Goal: Transaction & Acquisition: Obtain resource

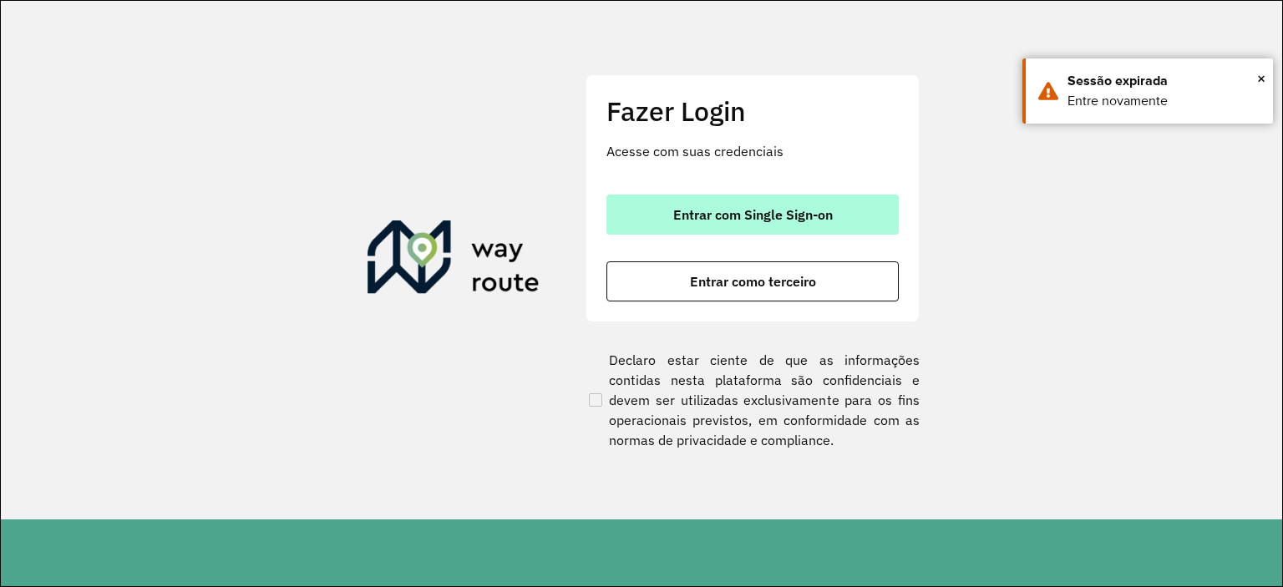
click at [703, 216] on span "Entrar com Single Sign-on" at bounding box center [753, 214] width 160 height 13
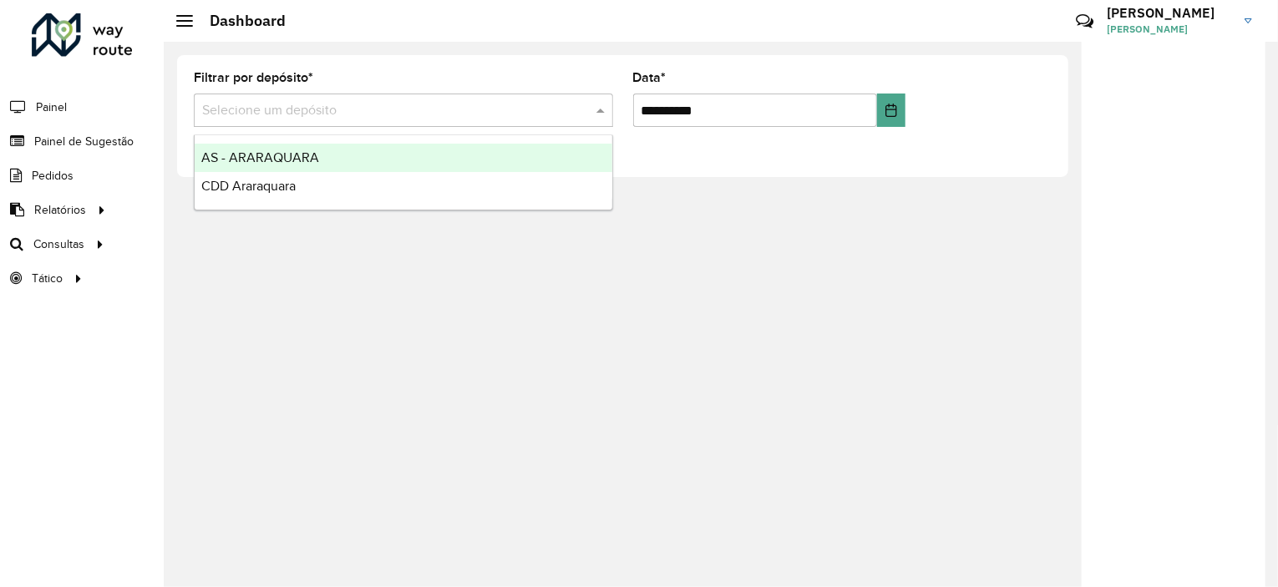
click at [358, 103] on input "text" at bounding box center [386, 111] width 369 height 20
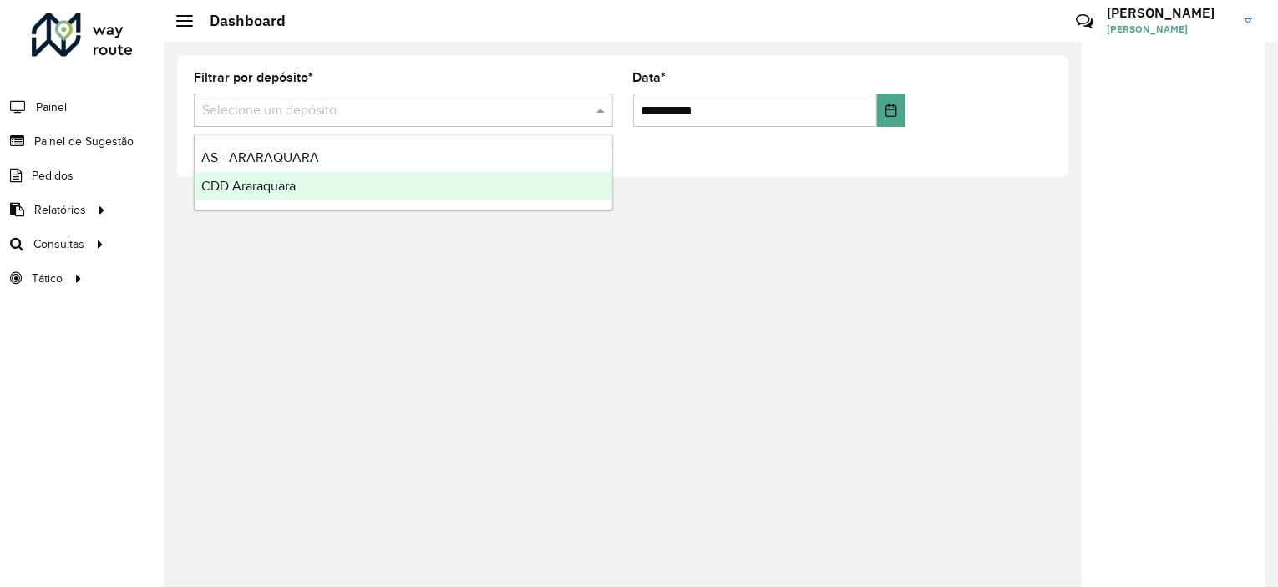
click at [311, 196] on div "CDD Araraquara" at bounding box center [404, 186] width 418 height 28
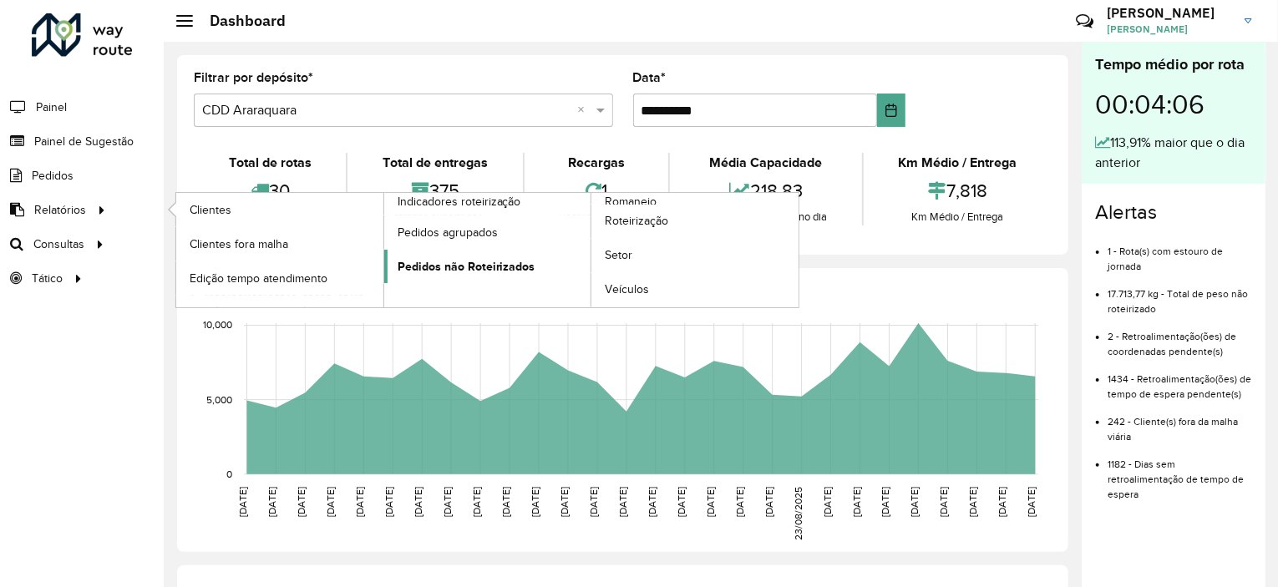
click at [519, 263] on span "Pedidos não Roteirizados" at bounding box center [467, 267] width 138 height 18
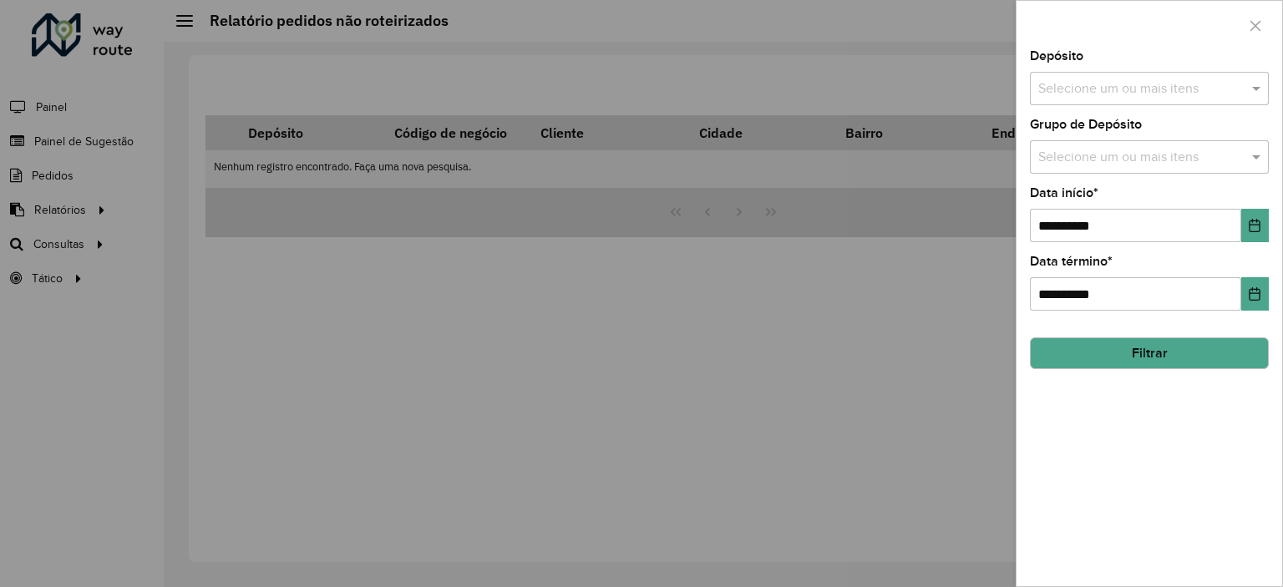
click at [1068, 89] on input "text" at bounding box center [1141, 89] width 214 height 20
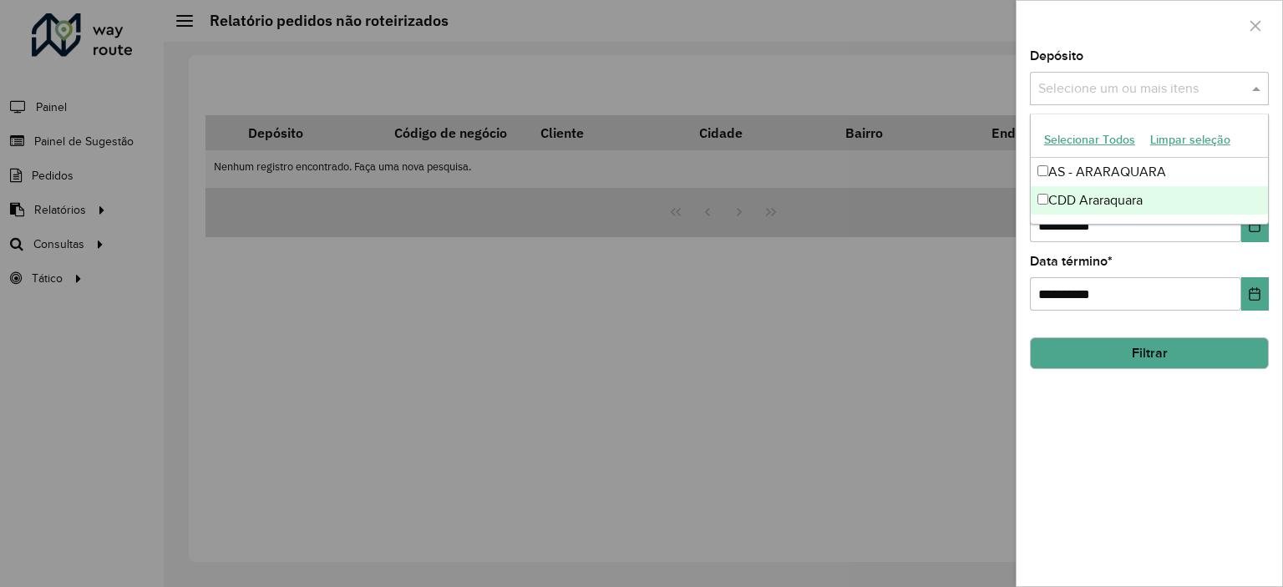
click at [1059, 190] on div "CDD Araraquara" at bounding box center [1149, 200] width 237 height 28
drag, startPoint x: 1085, startPoint y: 434, endPoint x: 1090, endPoint y: 379, distance: 54.5
click at [1086, 434] on div "**********" at bounding box center [1150, 318] width 266 height 536
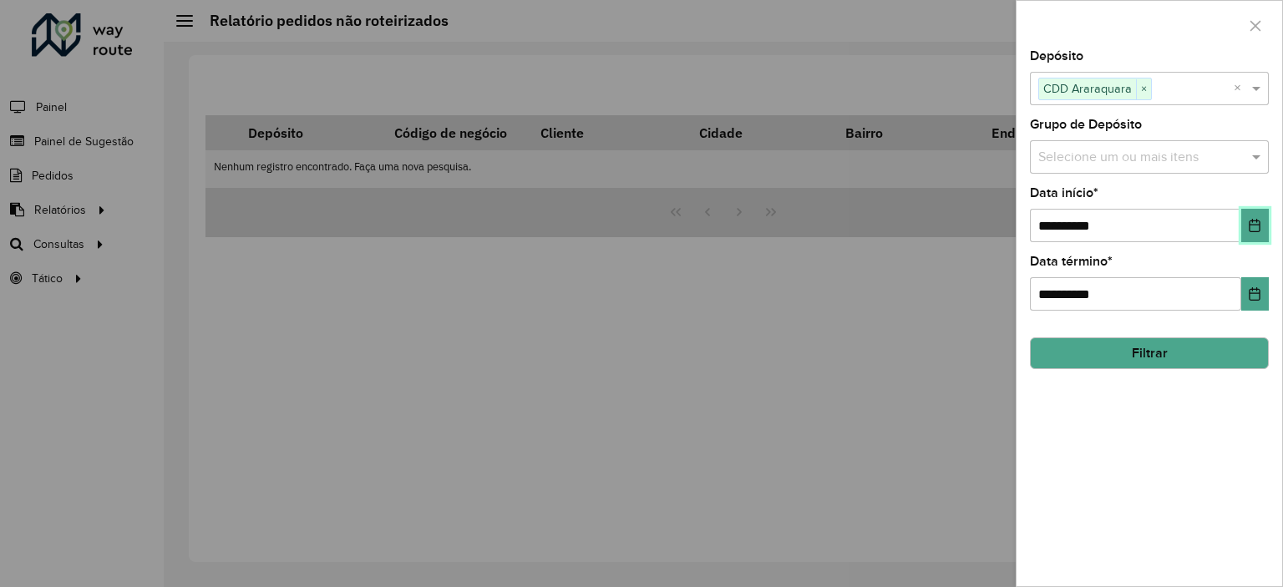
click at [1253, 224] on icon "Choose Date" at bounding box center [1254, 225] width 13 height 13
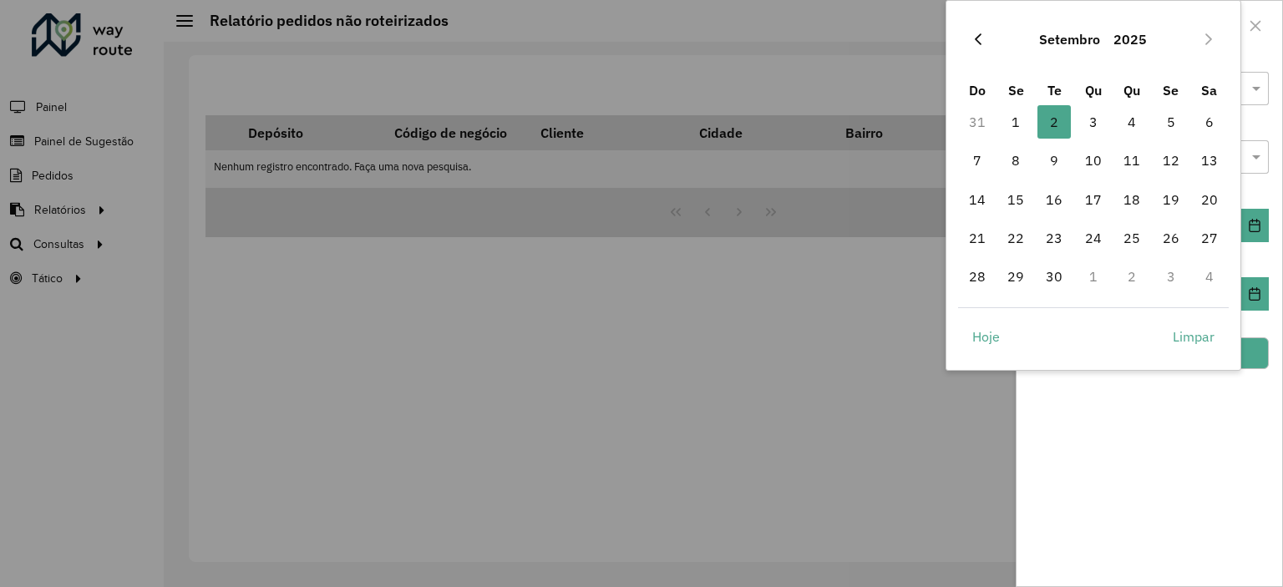
click at [977, 33] on icon "Previous Month" at bounding box center [978, 39] width 13 height 13
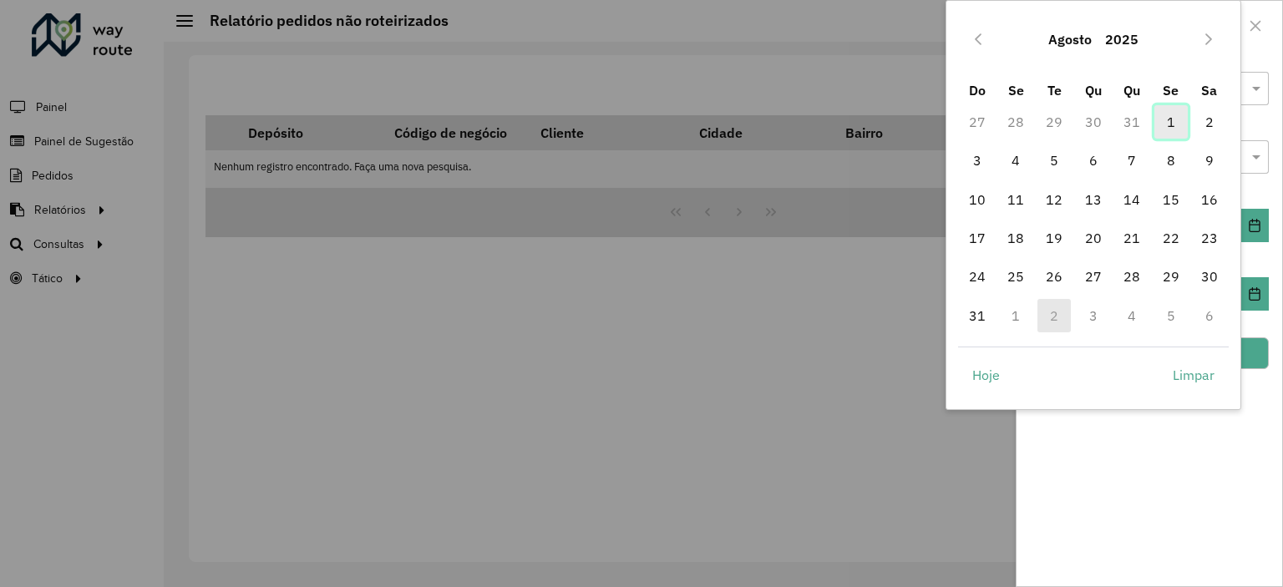
click at [1157, 120] on span "1" at bounding box center [1171, 121] width 33 height 33
type input "**********"
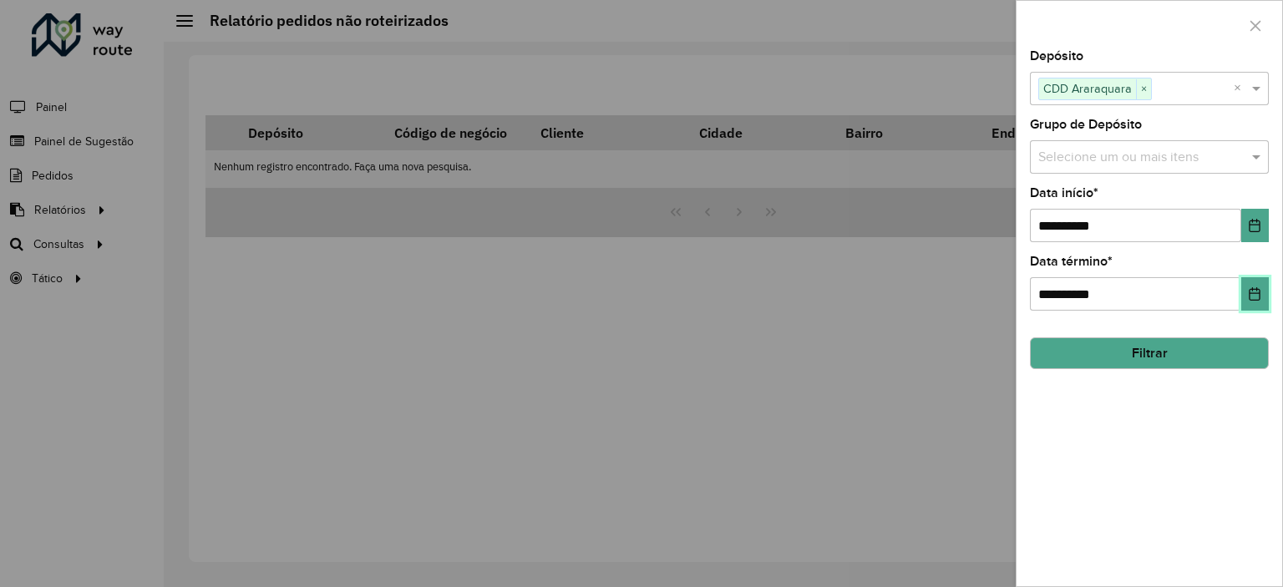
click at [1250, 287] on icon "Choose Date" at bounding box center [1254, 293] width 13 height 13
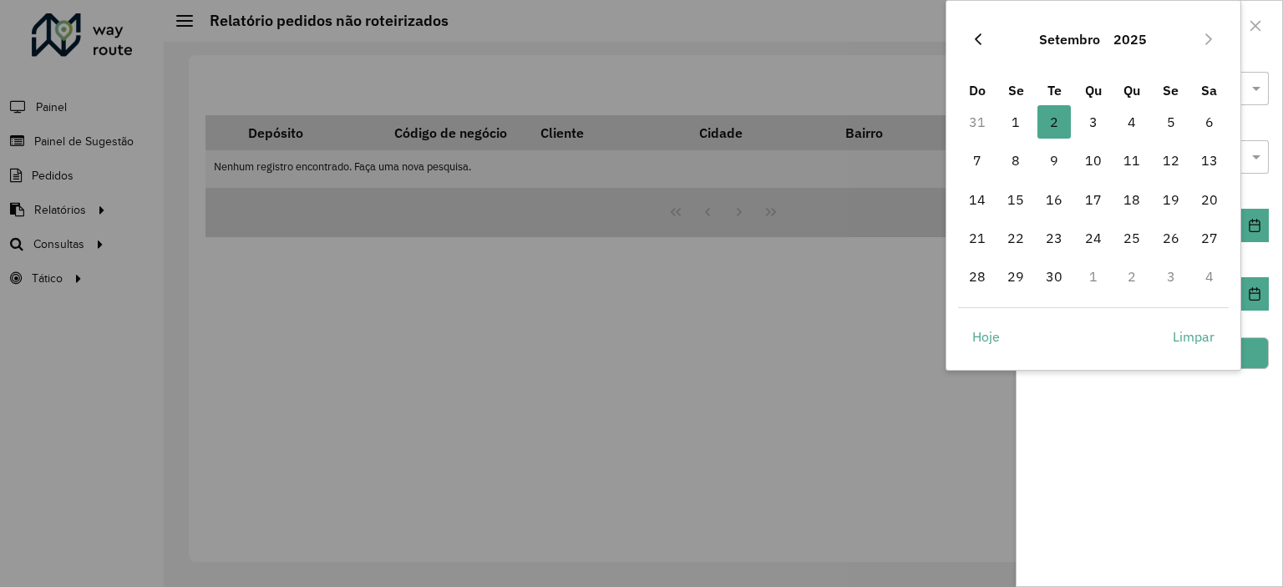
click at [976, 39] on icon "Previous Month" at bounding box center [978, 39] width 7 height 12
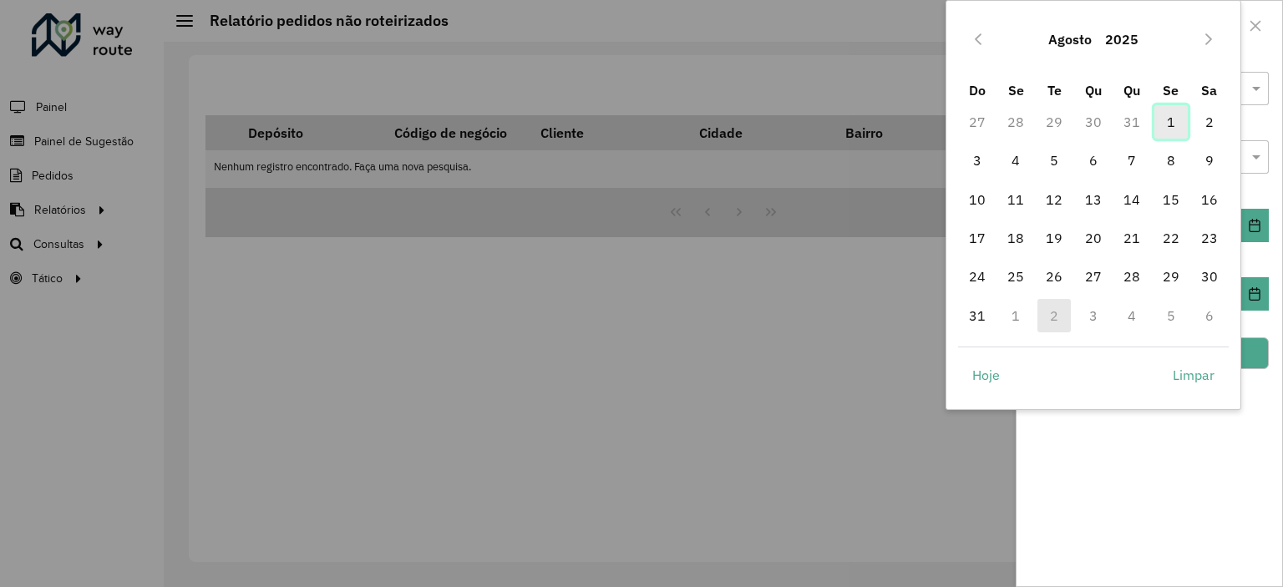
click at [1165, 126] on span "1" at bounding box center [1171, 121] width 33 height 33
type input "**********"
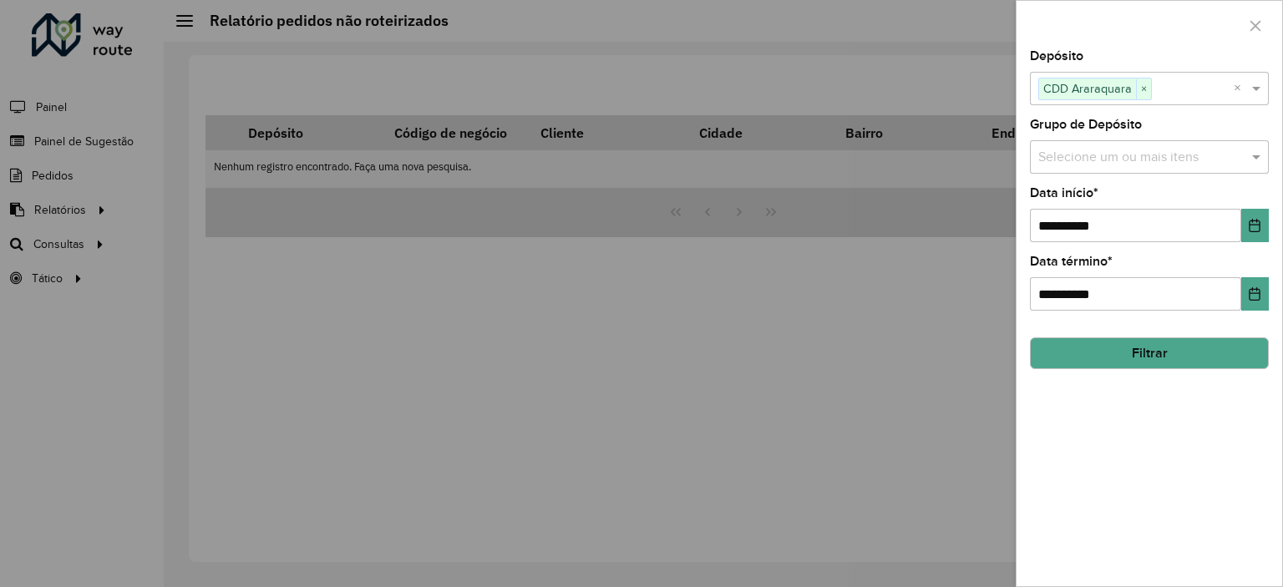
click at [1200, 357] on button "Filtrar" at bounding box center [1149, 354] width 239 height 32
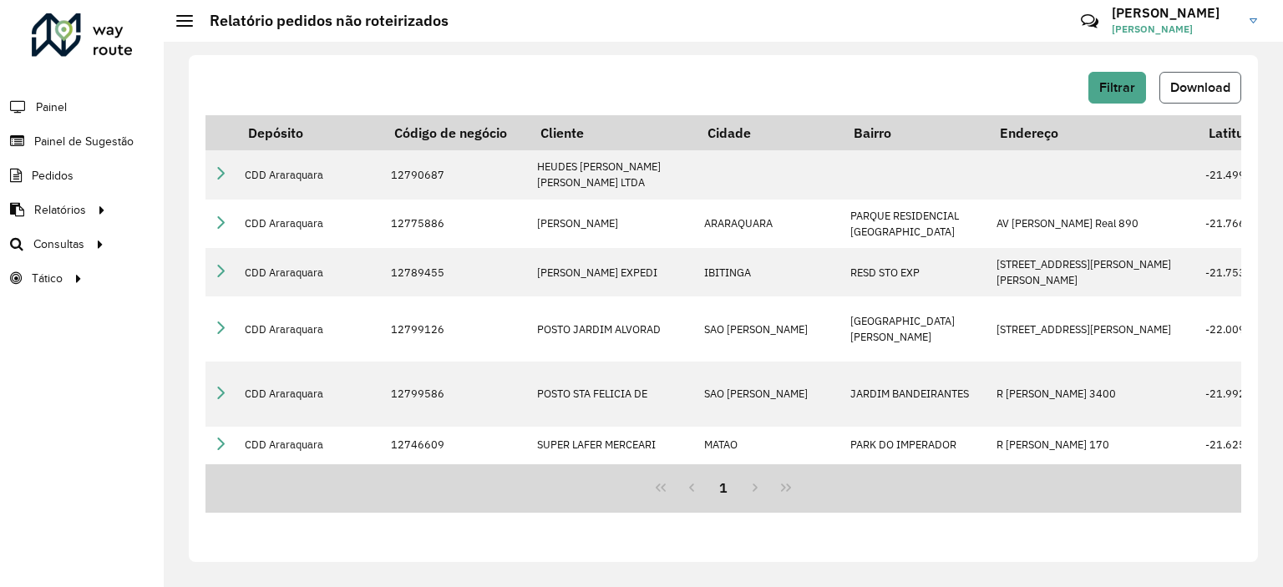
click at [1224, 103] on button "Download" at bounding box center [1201, 88] width 82 height 32
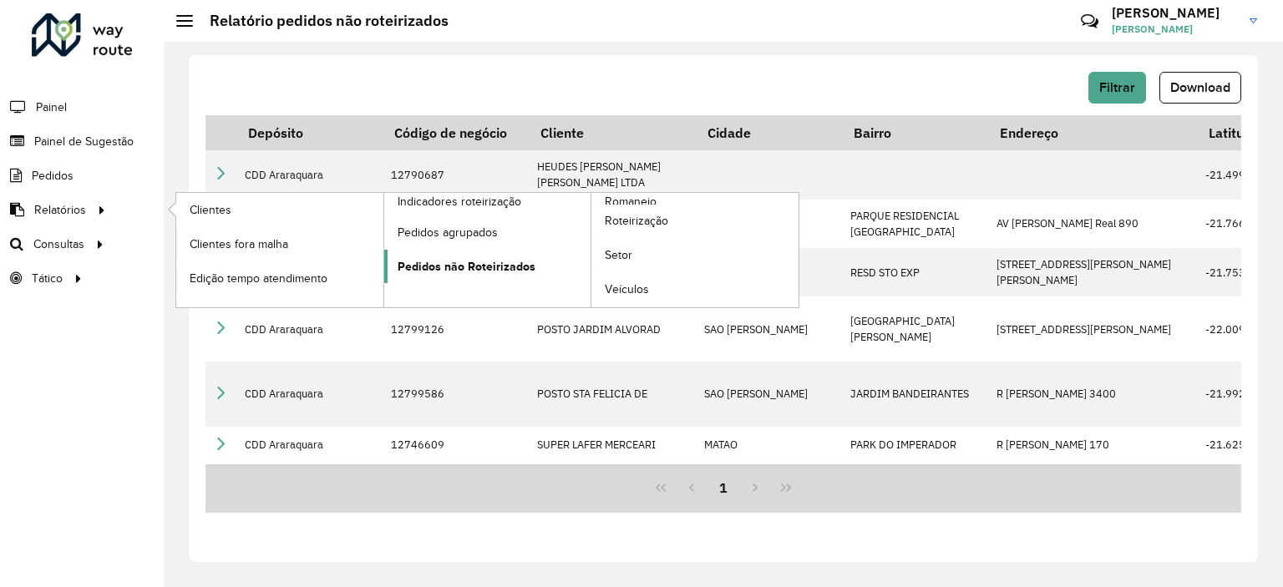
click at [476, 258] on span "Pedidos não Roteirizados" at bounding box center [467, 267] width 138 height 18
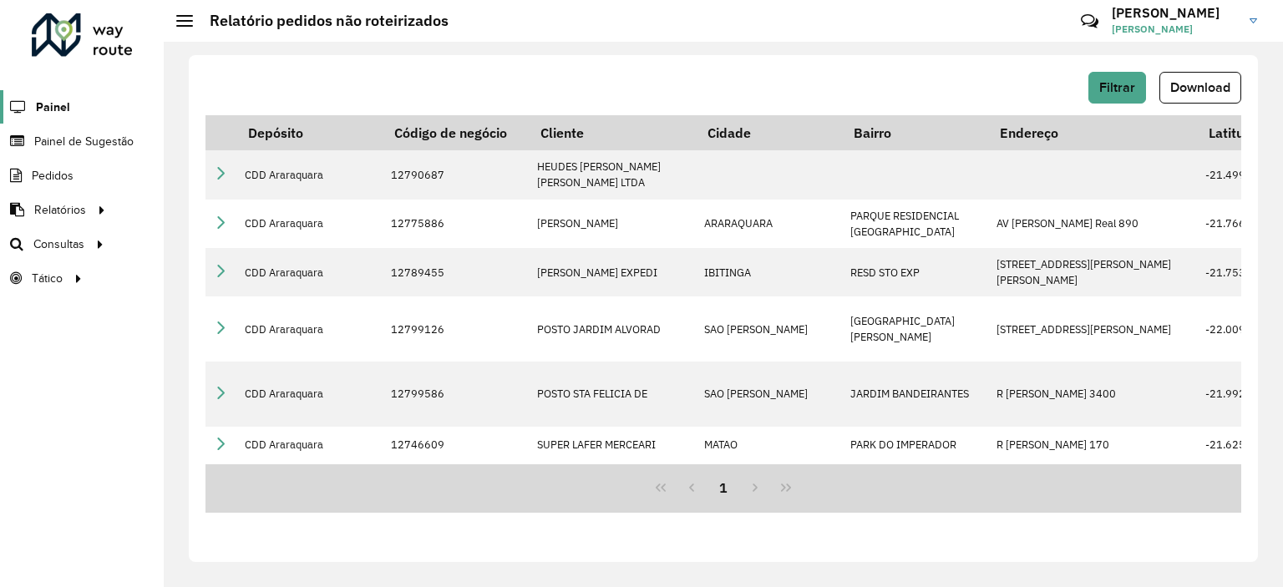
click at [60, 103] on span "Painel" at bounding box center [53, 108] width 34 height 18
click at [39, 143] on span "Painel de Sugestão" at bounding box center [86, 142] width 104 height 18
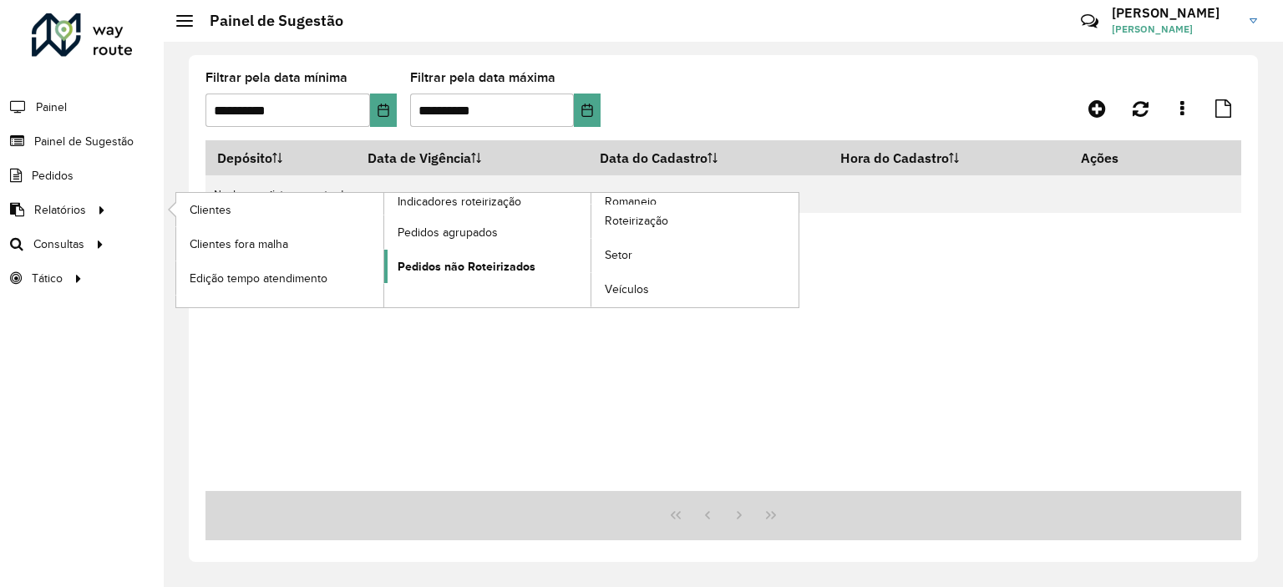
click at [487, 267] on span "Pedidos não Roteirizados" at bounding box center [467, 267] width 138 height 18
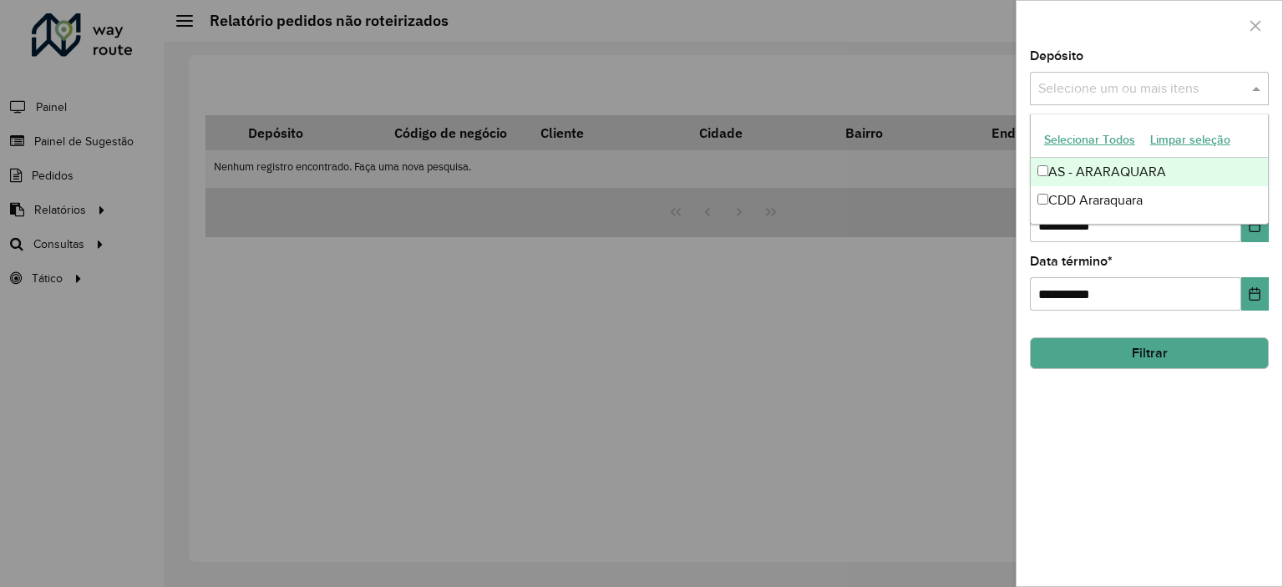
click at [1090, 94] on input "text" at bounding box center [1141, 89] width 214 height 20
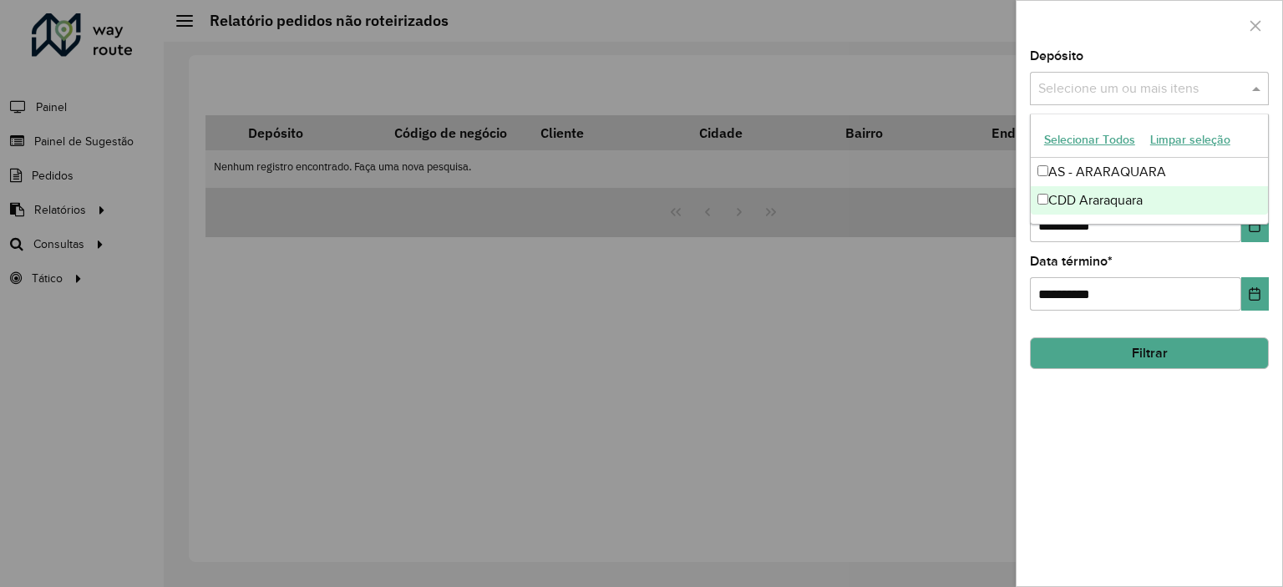
click at [1035, 193] on div "CDD Araraquara" at bounding box center [1149, 200] width 237 height 28
click at [1181, 464] on div "**********" at bounding box center [1150, 318] width 266 height 536
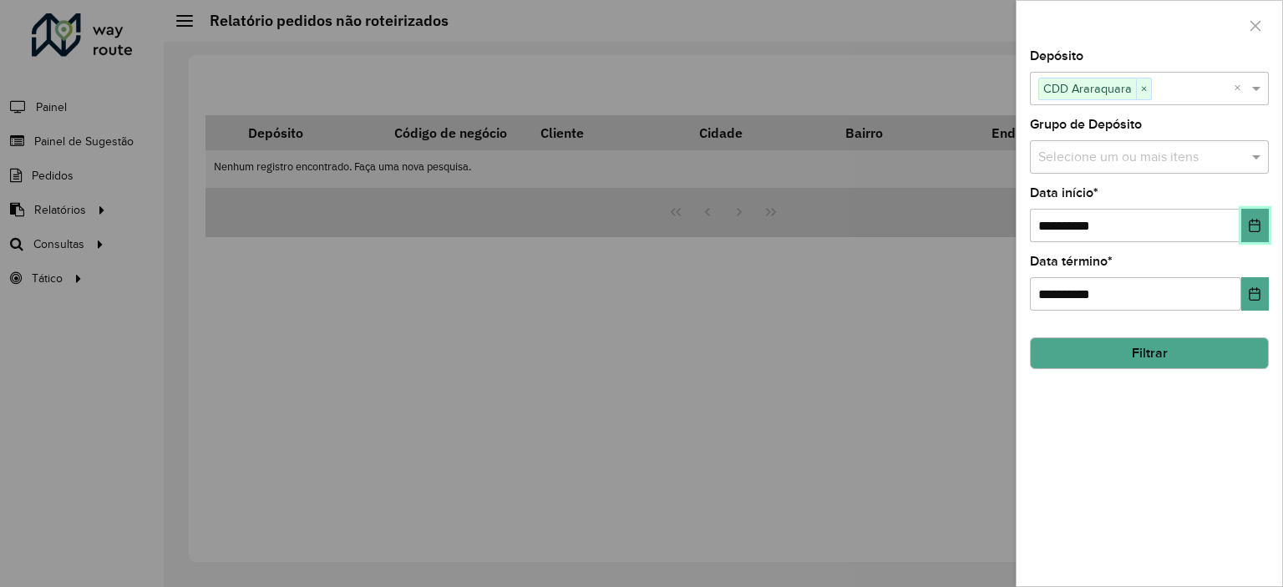
click at [1252, 230] on icon "Choose Date" at bounding box center [1254, 225] width 13 height 13
click at [1270, 524] on div "**********" at bounding box center [1150, 318] width 266 height 536
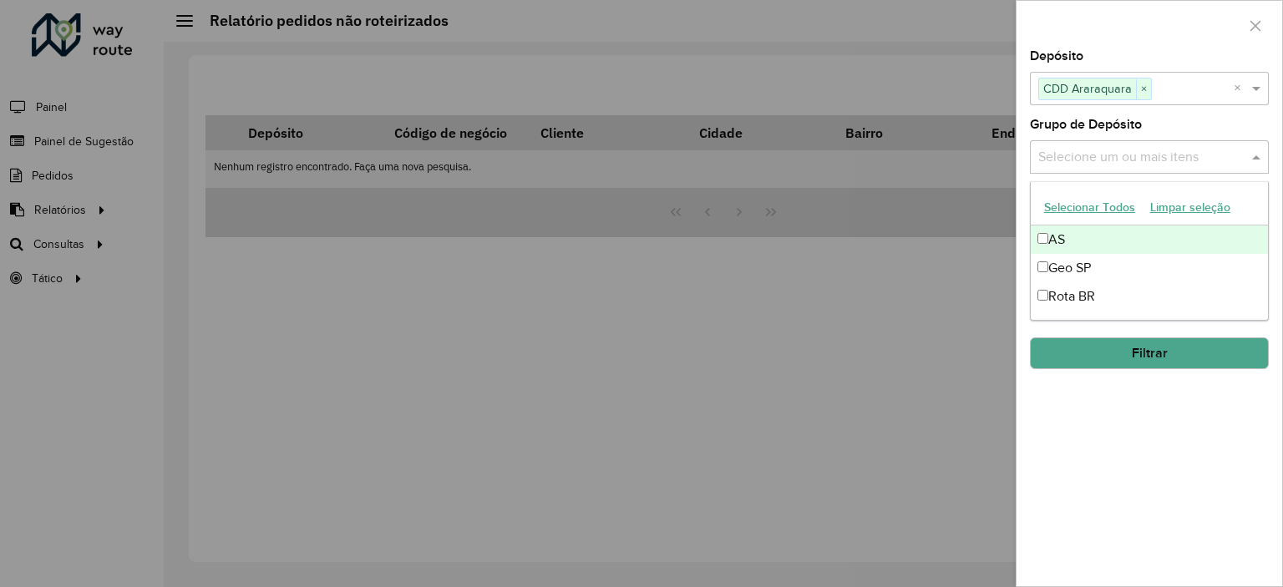
click at [1258, 155] on span at bounding box center [1258, 157] width 21 height 20
click at [1081, 206] on button "Selecionar Todos" at bounding box center [1090, 208] width 106 height 26
click at [1240, 120] on div "Grupo de Depósito Selecione um ou mais itens AS × Geo SP × Rota BR × ×" at bounding box center [1149, 146] width 239 height 55
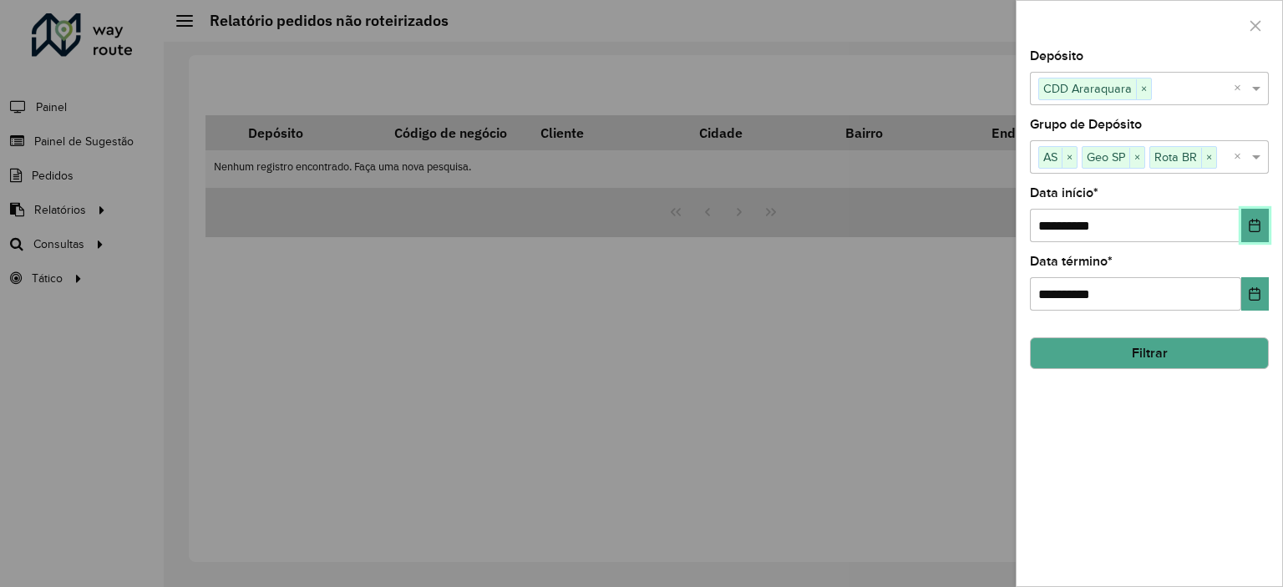
click at [1243, 228] on button "Choose Date" at bounding box center [1256, 225] width 28 height 33
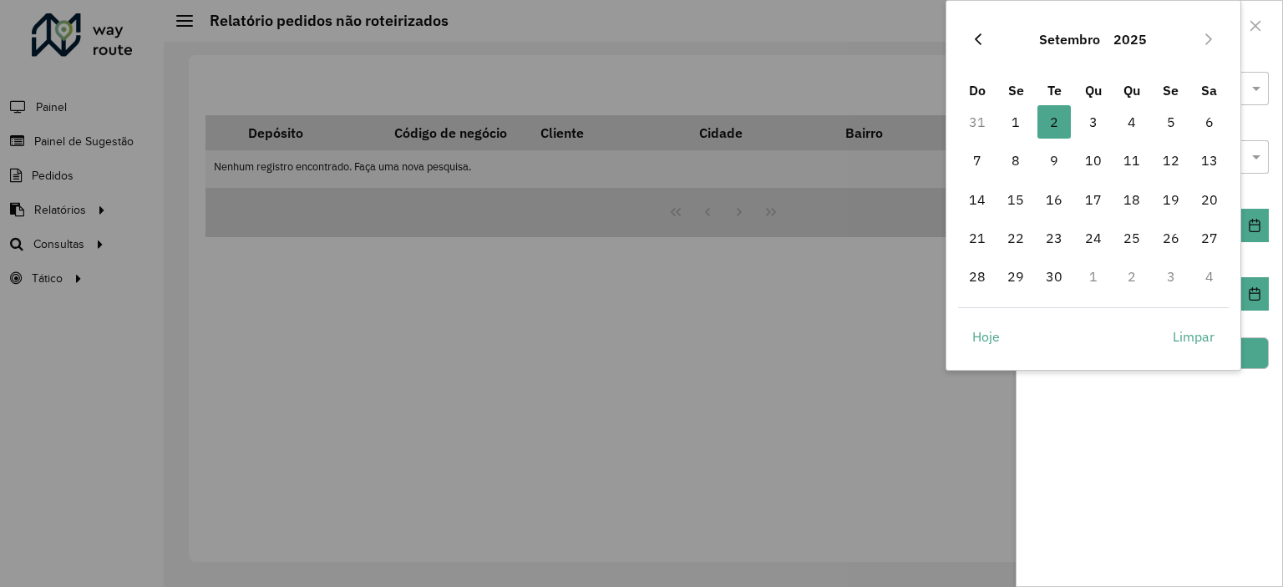
click at [983, 37] on icon "Previous Month" at bounding box center [978, 39] width 13 height 13
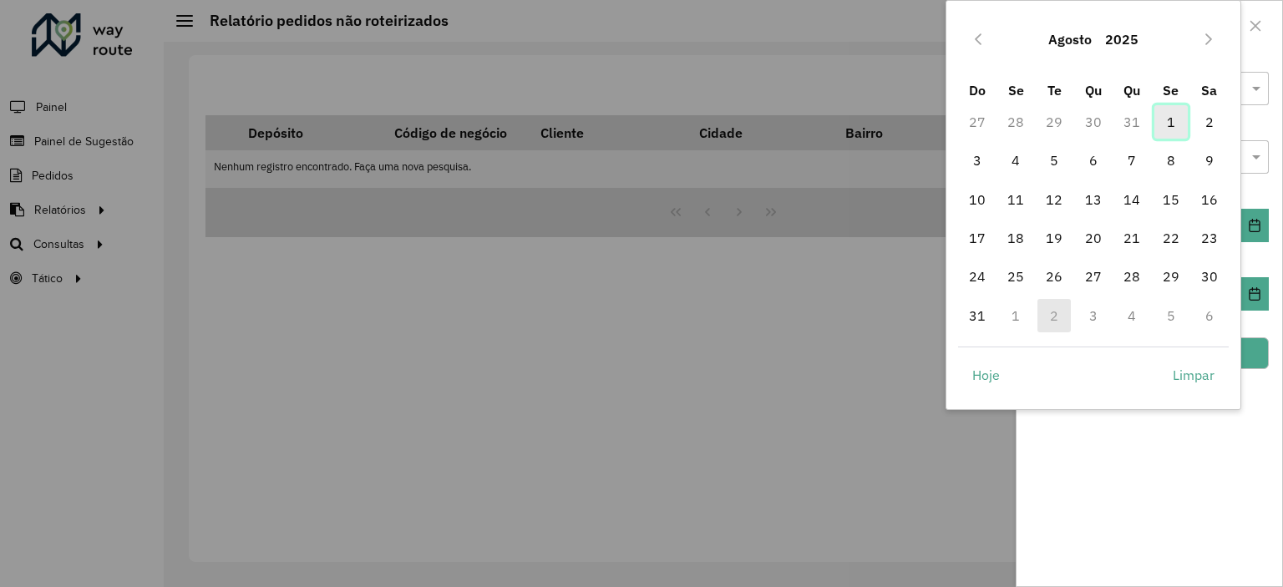
click at [1173, 119] on span "1" at bounding box center [1171, 121] width 33 height 33
type input "**********"
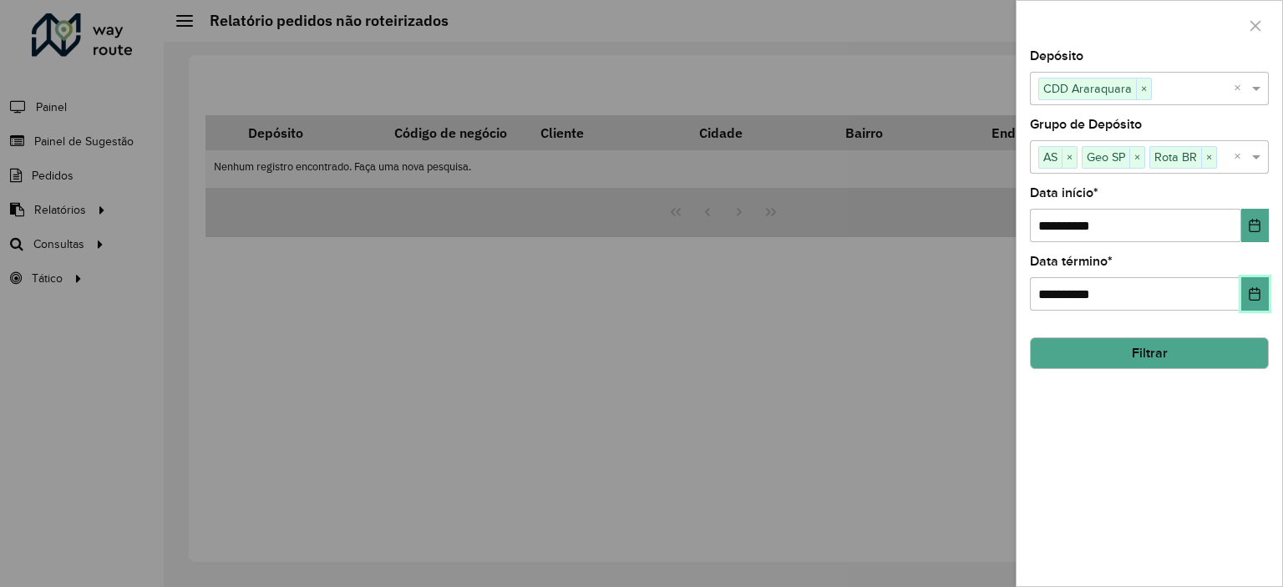
click at [1263, 297] on button "Choose Date" at bounding box center [1256, 293] width 28 height 33
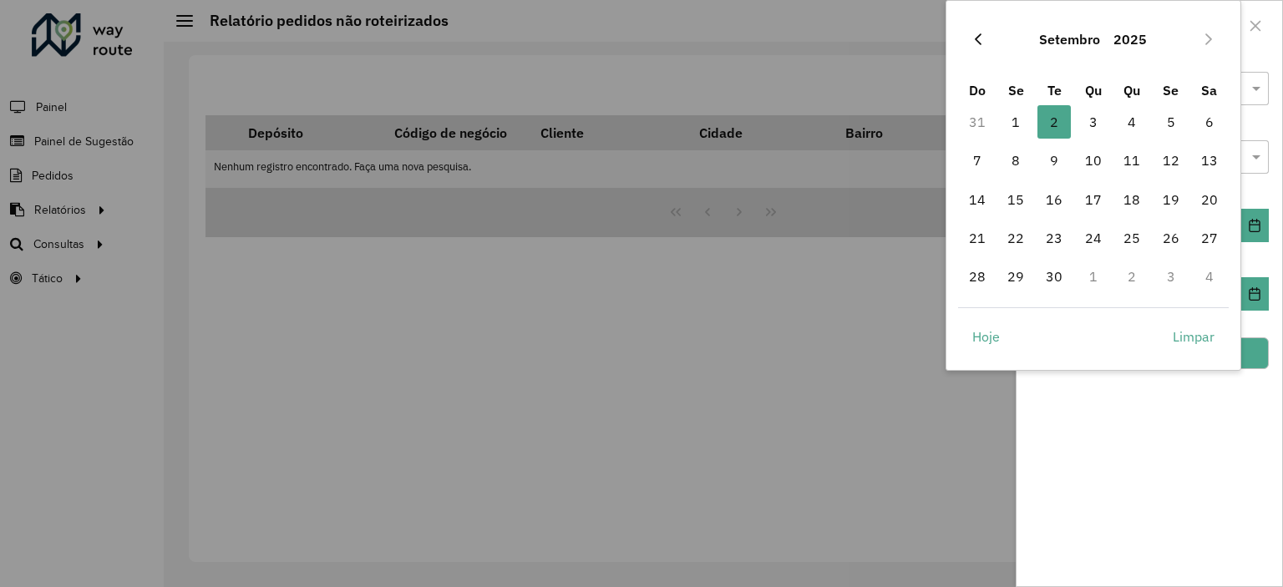
click at [974, 38] on icon "Previous Month" at bounding box center [978, 39] width 13 height 13
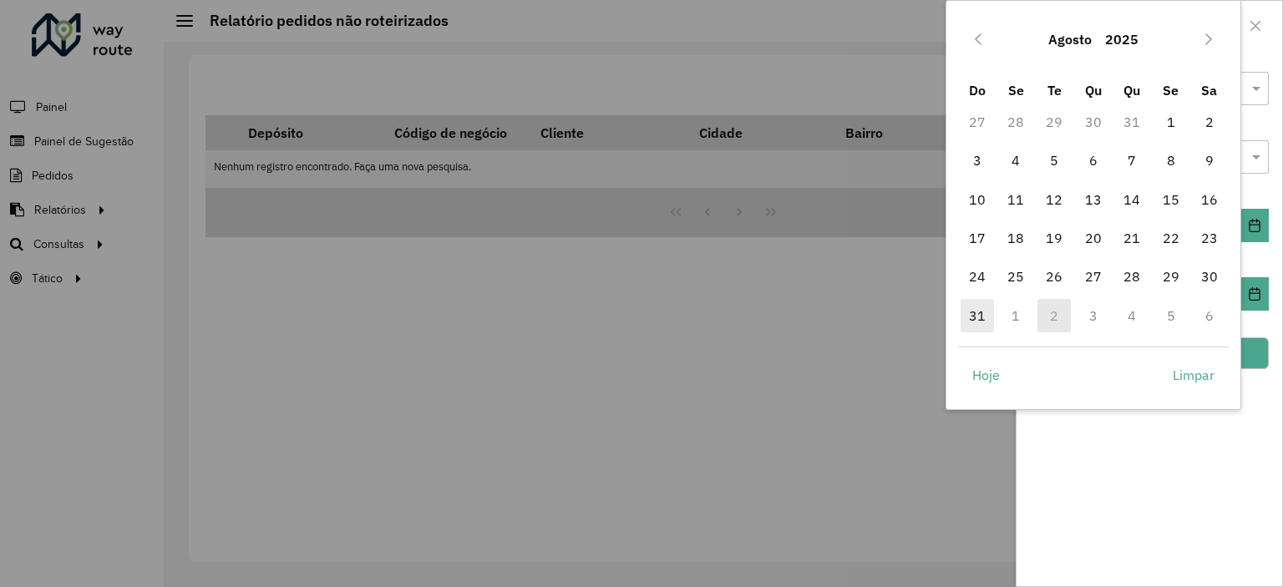
click at [981, 313] on span "31" at bounding box center [977, 315] width 33 height 33
type input "**********"
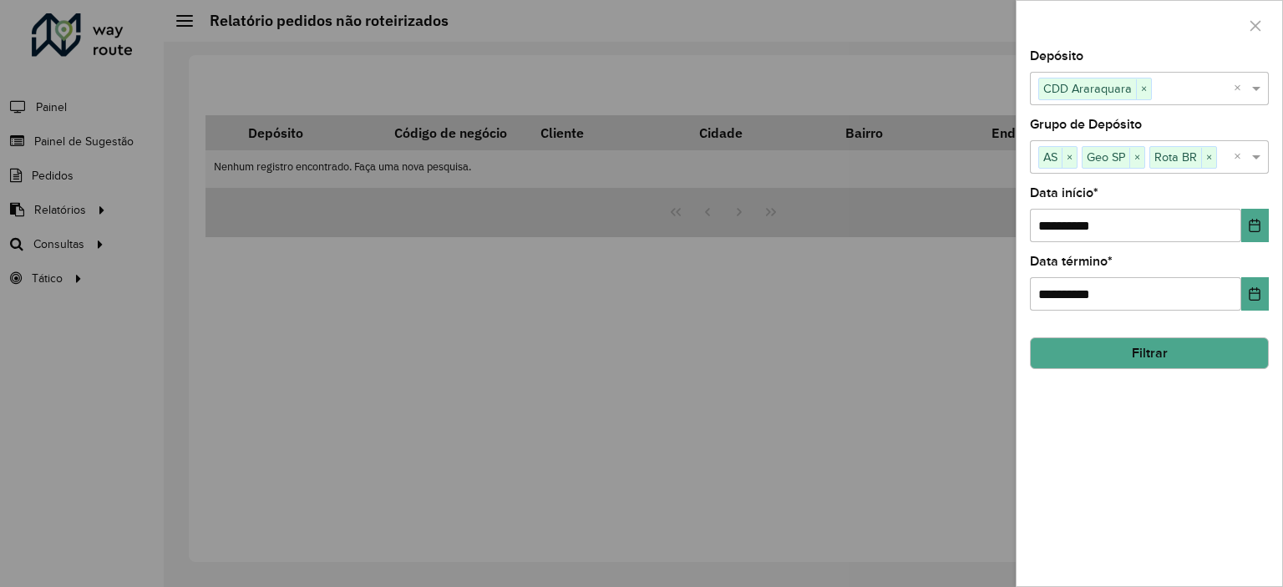
click at [1191, 343] on button "Filtrar" at bounding box center [1149, 354] width 239 height 32
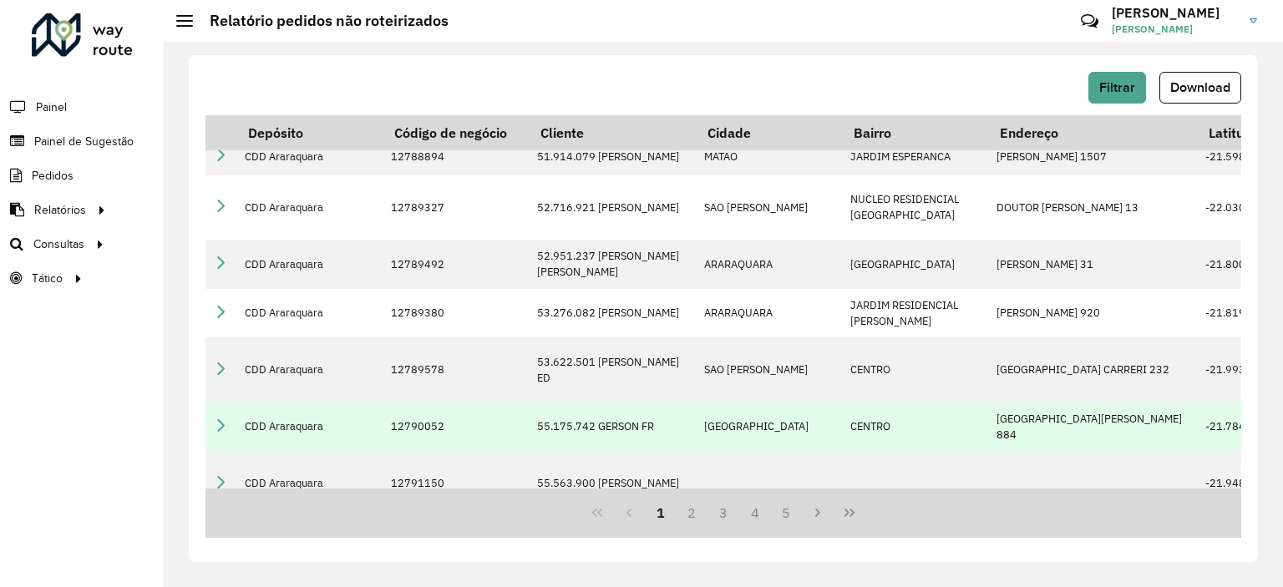
scroll to position [508, 0]
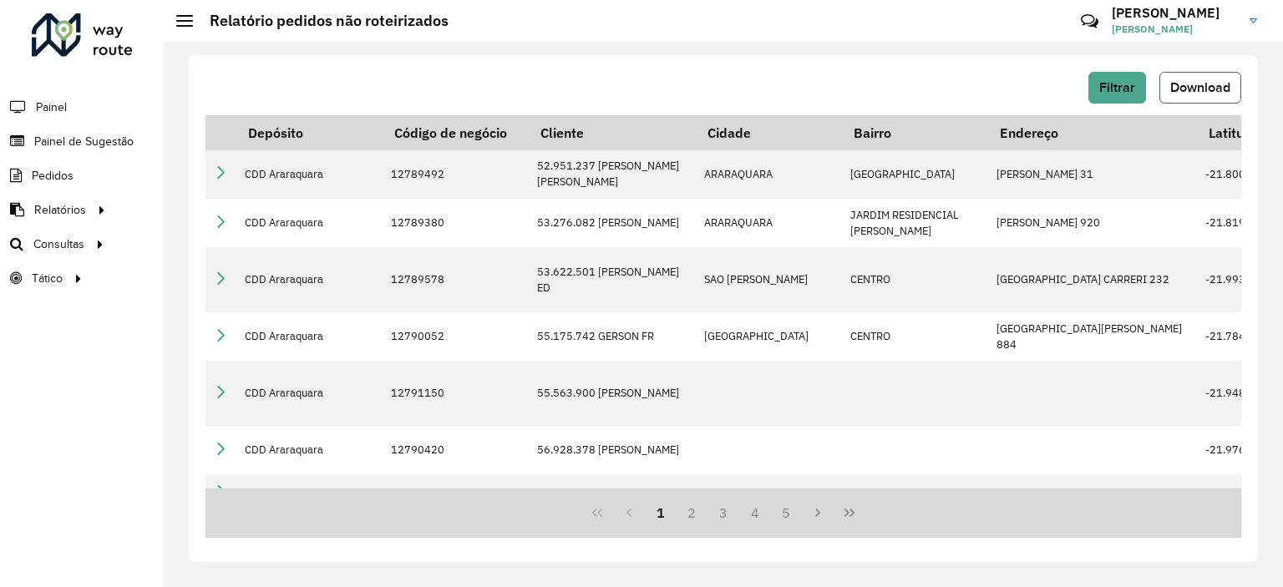
click at [1212, 86] on span "Download" at bounding box center [1201, 87] width 60 height 14
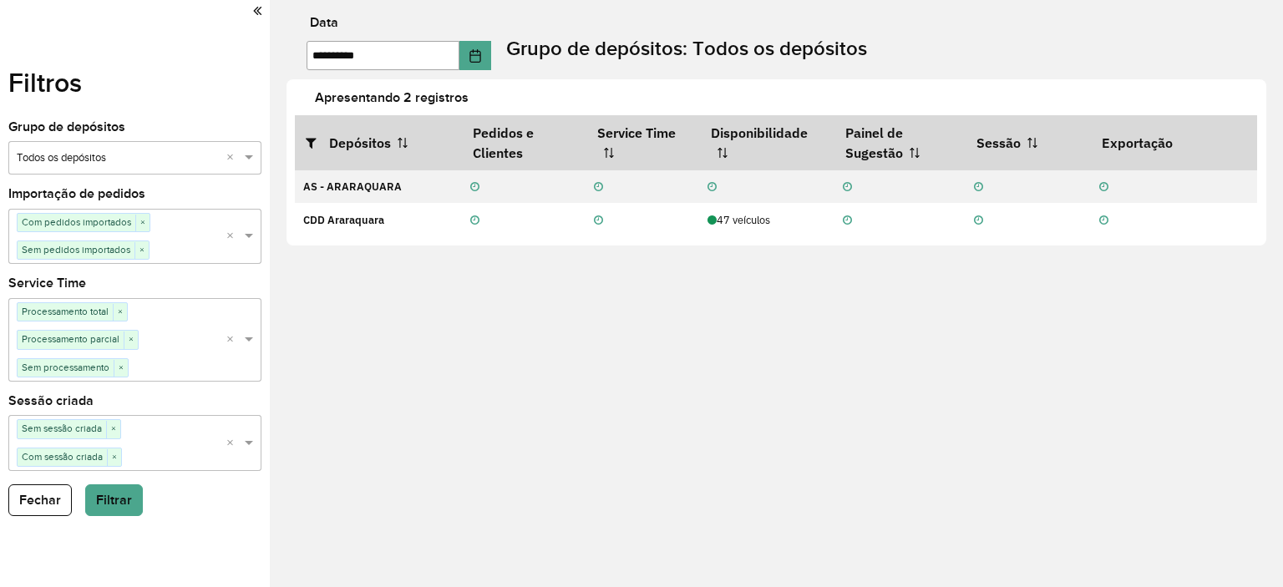
click at [251, 8] on div at bounding box center [134, 11] width 253 height 23
click at [260, 13] on icon at bounding box center [257, 10] width 8 height 15
